Goal: Find specific page/section: Find specific page/section

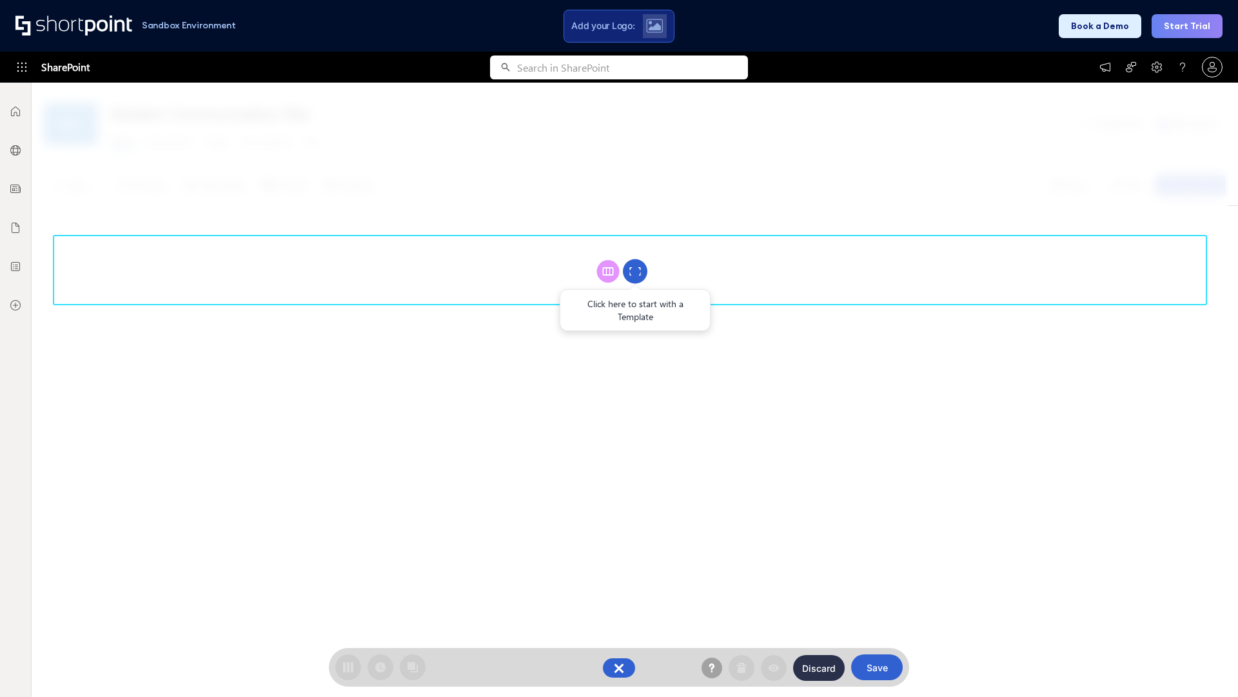
click at [635, 271] on circle at bounding box center [635, 271] width 25 height 25
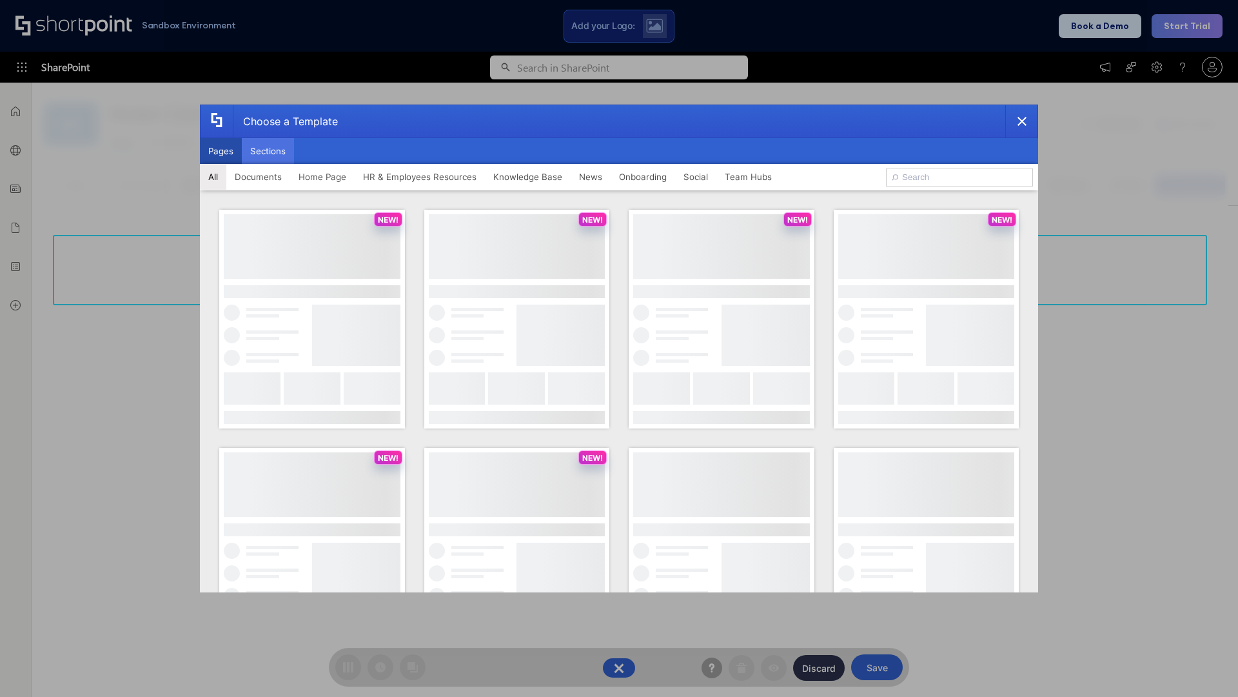
click at [268, 151] on button "Sections" at bounding box center [268, 151] width 52 height 26
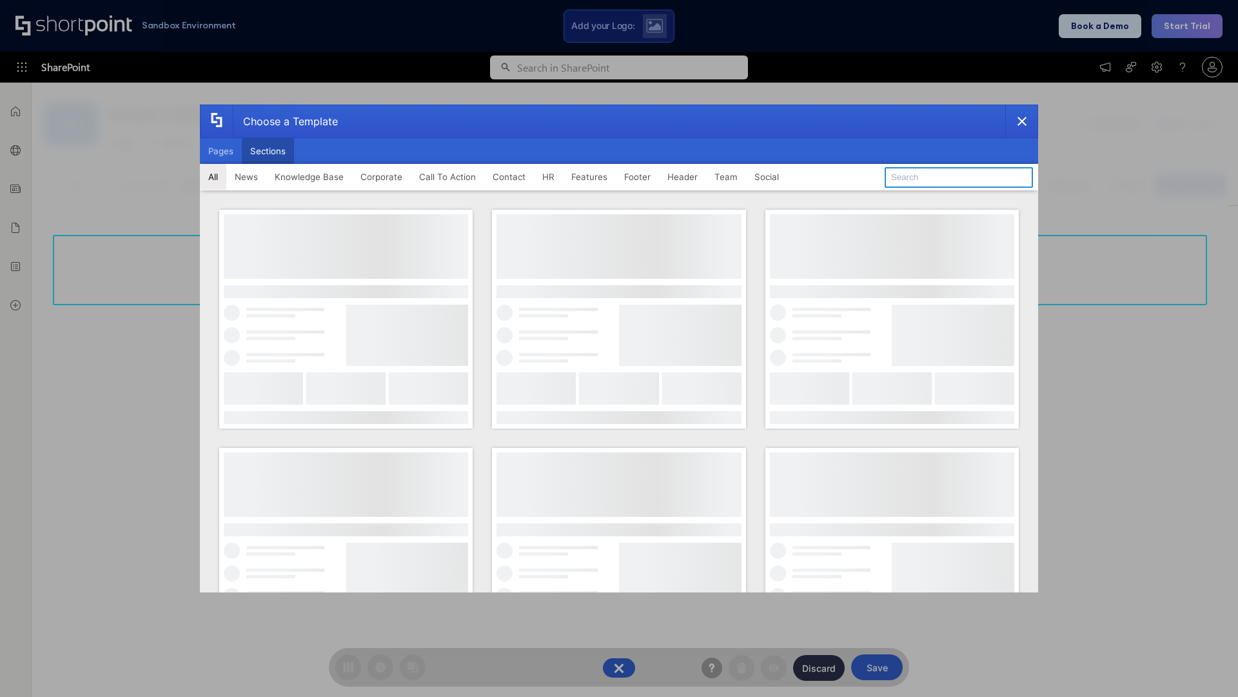
type input "Healthcare Header"
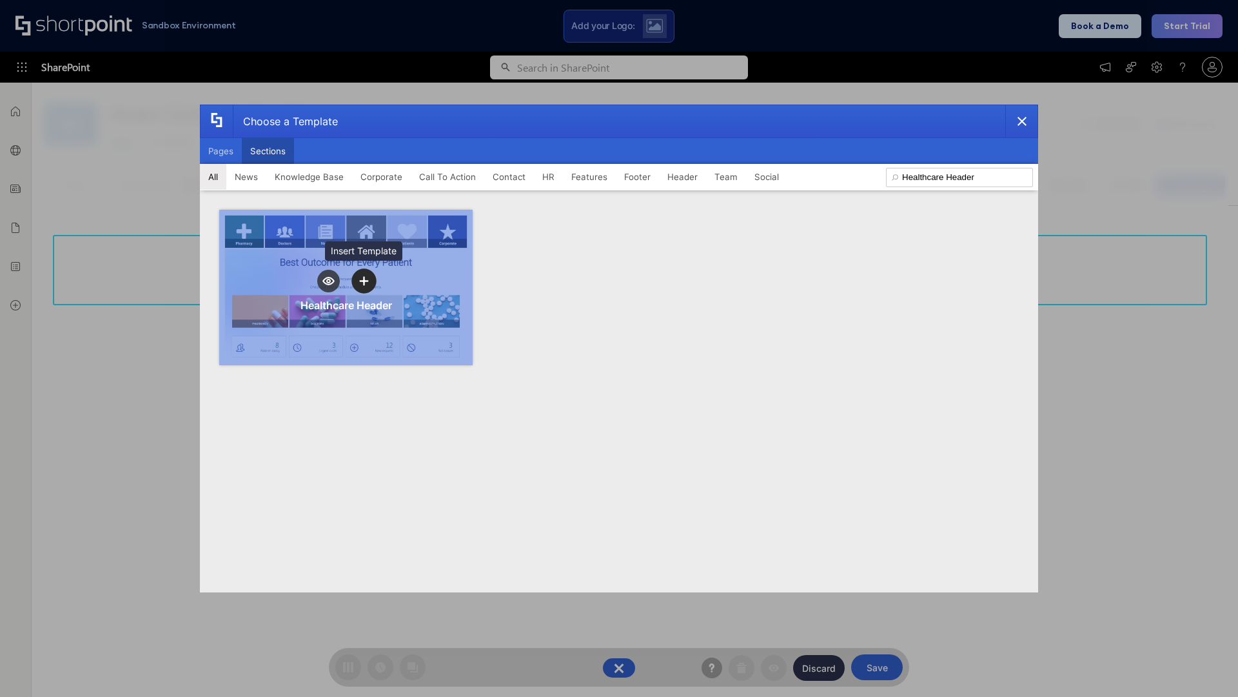
click at [364, 281] on icon "template selector" at bounding box center [363, 281] width 9 height 9
